Goal: Information Seeking & Learning: Learn about a topic

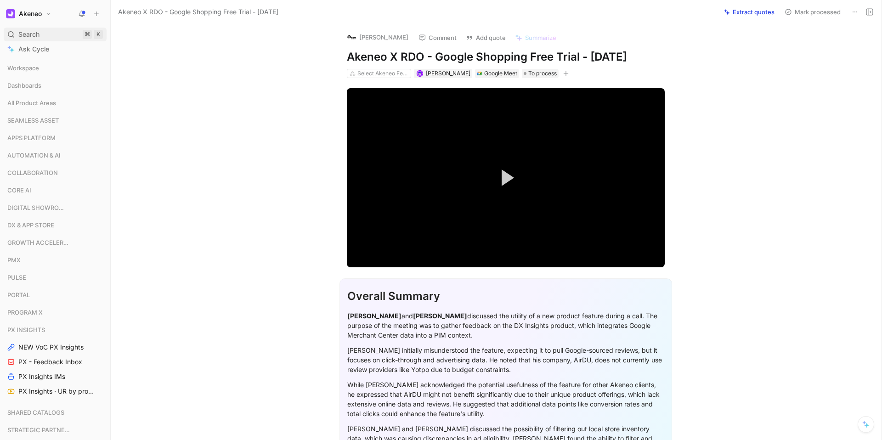
click at [52, 33] on div "Search ⌘ K" at bounding box center [55, 35] width 103 height 14
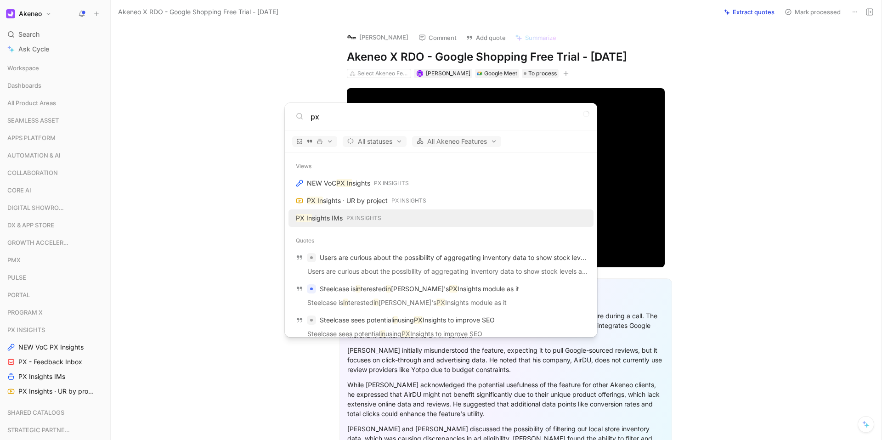
type input "p"
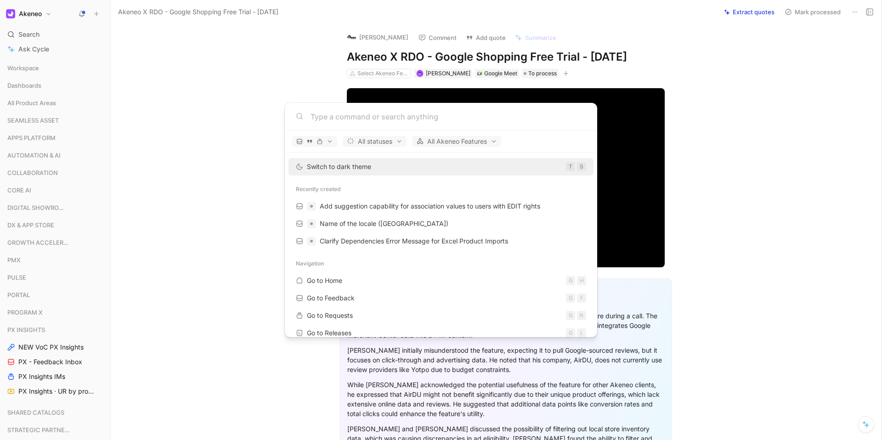
click at [334, 114] on input at bounding box center [449, 116] width 276 height 11
click at [386, 118] on input at bounding box center [449, 116] width 276 height 11
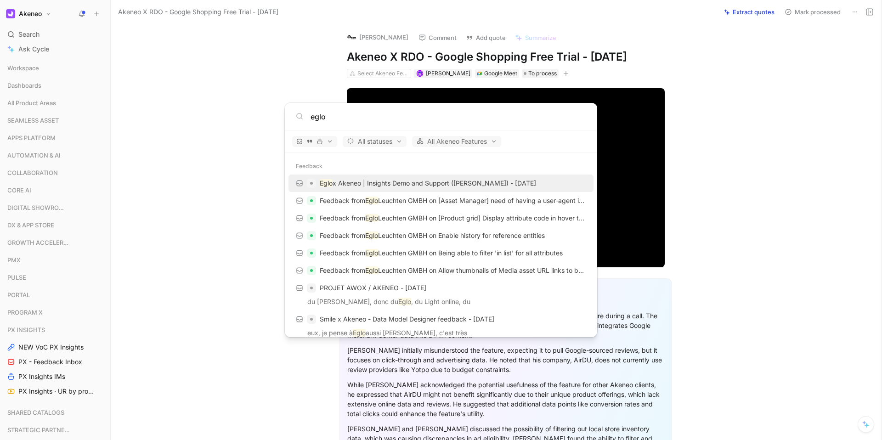
type input "eglo"
click at [379, 184] on p "Eglo x Akeneo | Insights Demo and Support ([PERSON_NAME]) - [DATE]" at bounding box center [428, 183] width 216 height 11
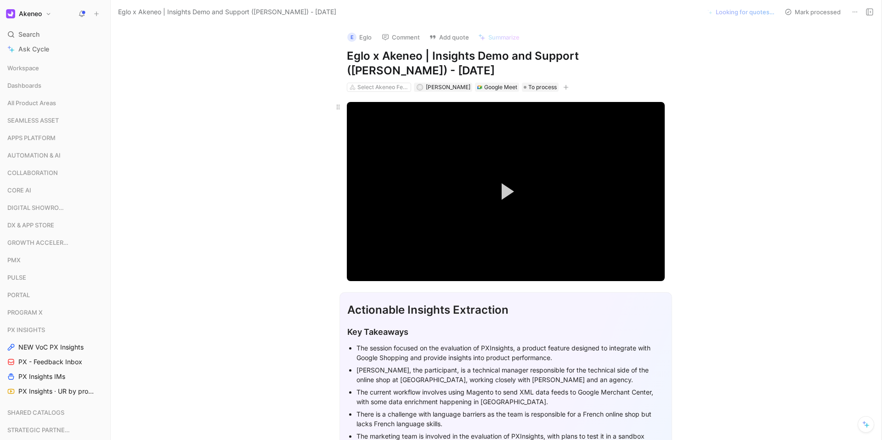
click at [521, 187] on button "Play Video" at bounding box center [505, 191] width 41 height 41
click at [399, 260] on div "Loaded : 1.88% 08:05 00:03" at bounding box center [506, 260] width 318 height 1
click at [424, 260] on div "Loaded : 20.54% 11:20 08:06" at bounding box center [506, 260] width 318 height 1
click at [440, 260] on div "Loaded : 28.89% 13:41 11:45" at bounding box center [506, 260] width 318 height 1
click at [455, 260] on div "15:51" at bounding box center [455, 260] width 0 height 1
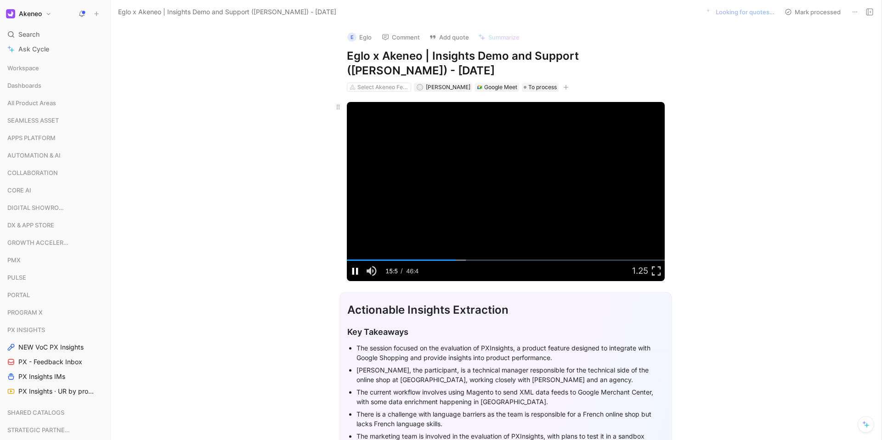
click at [357, 271] on span "Video Player" at bounding box center [355, 271] width 17 height 0
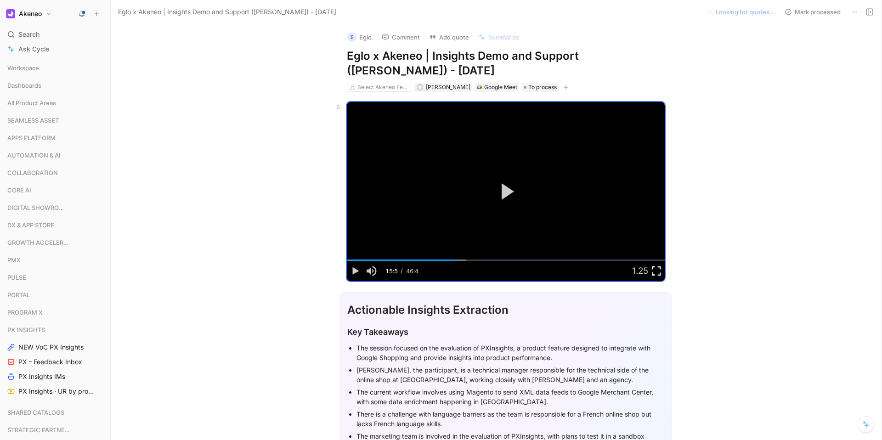
click at [656, 271] on span "Video Player" at bounding box center [656, 271] width 17 height 0
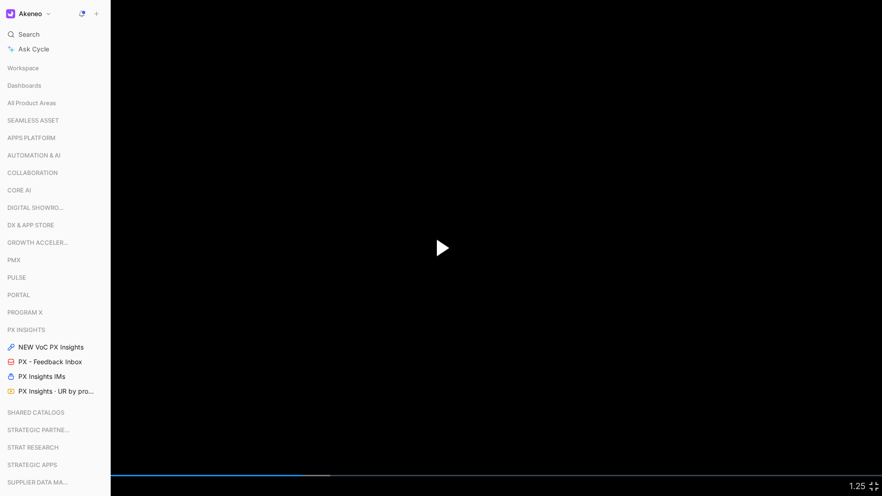
click at [442, 252] on span "Video Player" at bounding box center [443, 248] width 12 height 17
click at [299, 357] on div "15:48" at bounding box center [299, 475] width 0 height 1
click at [11, 357] on span "Video Player" at bounding box center [8, 486] width 17 height 0
click at [661, 357] on span "Video Player" at bounding box center [874, 486] width 17 height 0
